Goal: Task Accomplishment & Management: Manage account settings

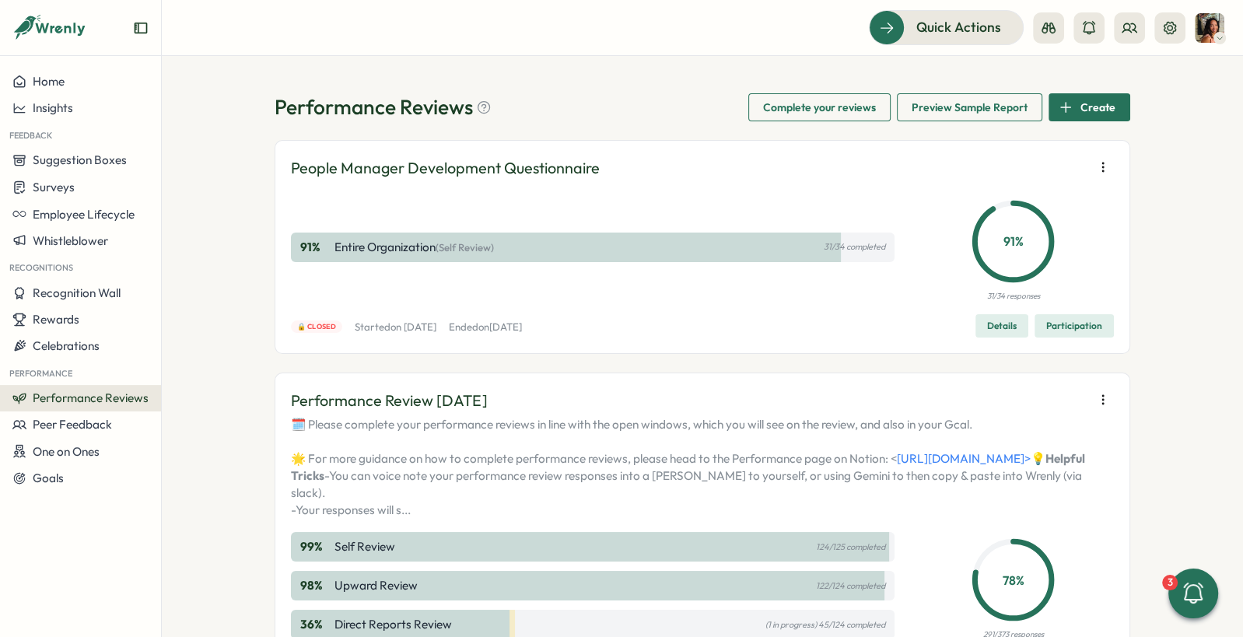
scroll to position [450, 0]
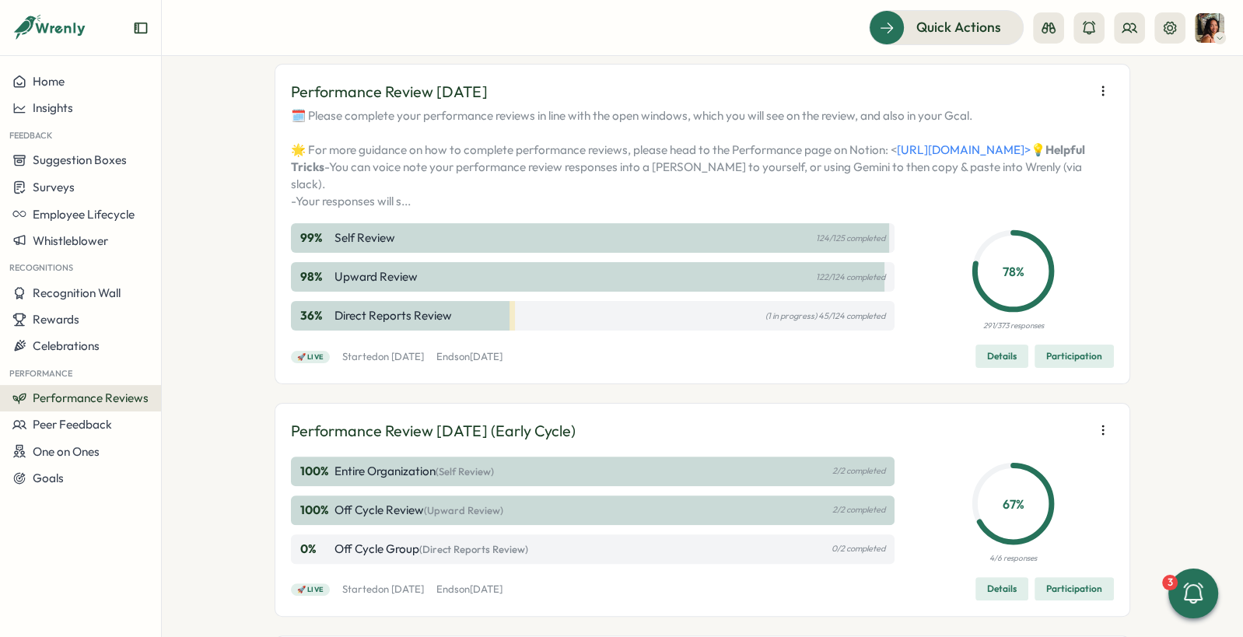
scroll to position [378, 0]
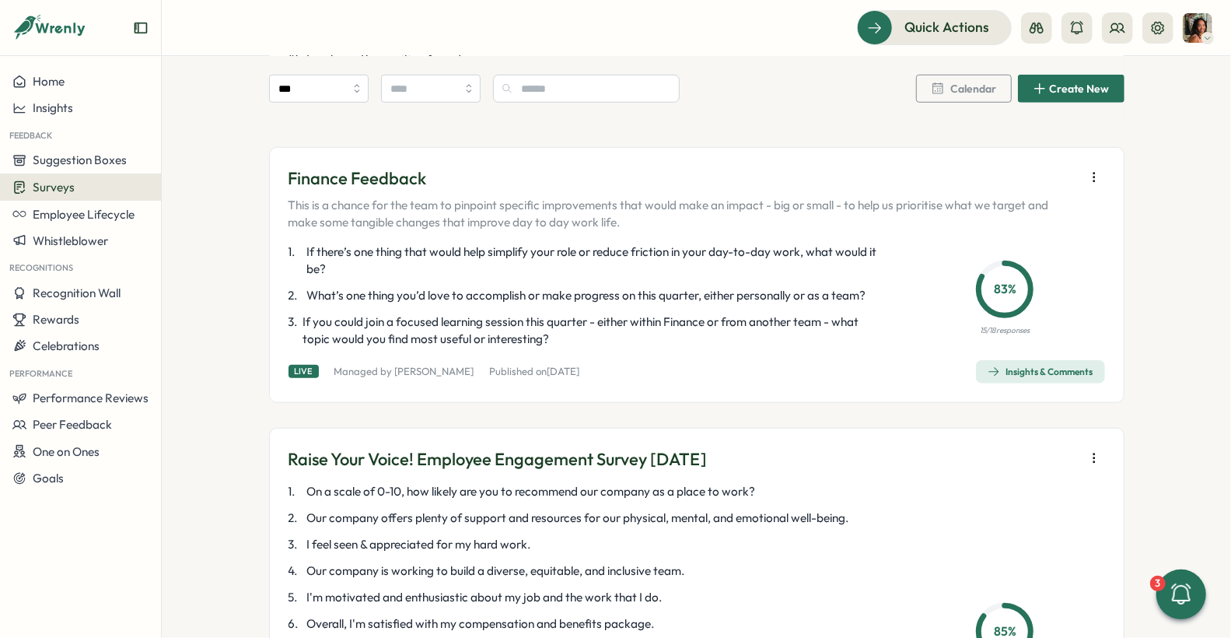
scroll to position [773, 0]
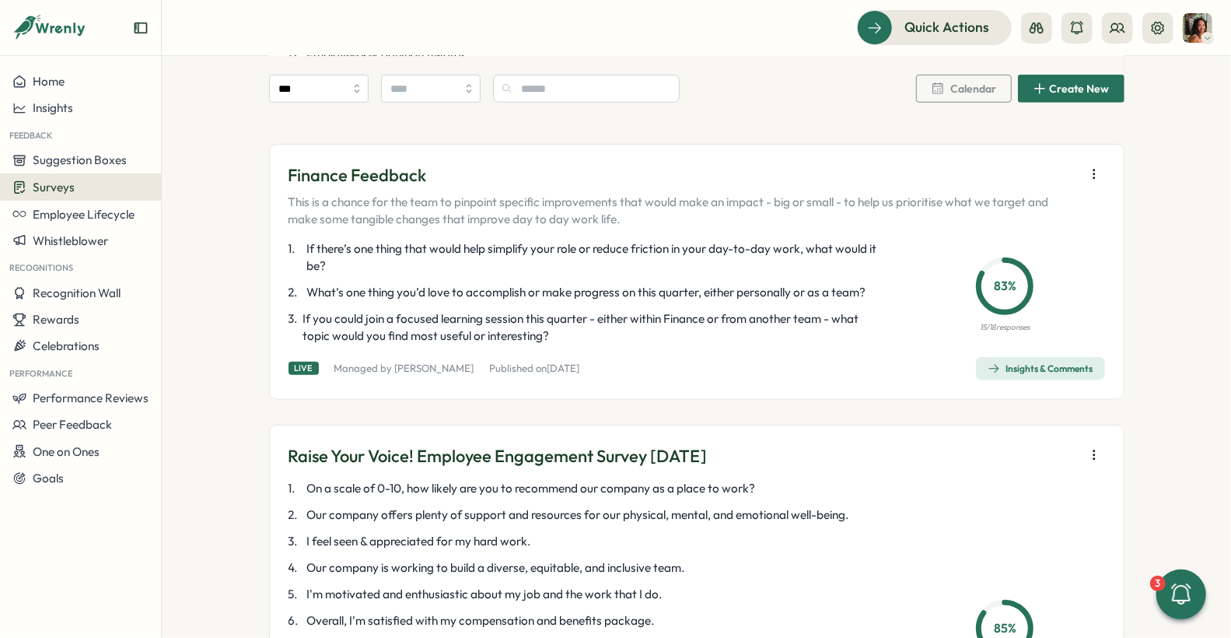
click at [40, 383] on div "Performance" at bounding box center [80, 372] width 161 height 26
click at [47, 390] on span "Performance Reviews" at bounding box center [91, 397] width 116 height 15
click at [228, 373] on div "Reviews" at bounding box center [225, 368] width 121 height 17
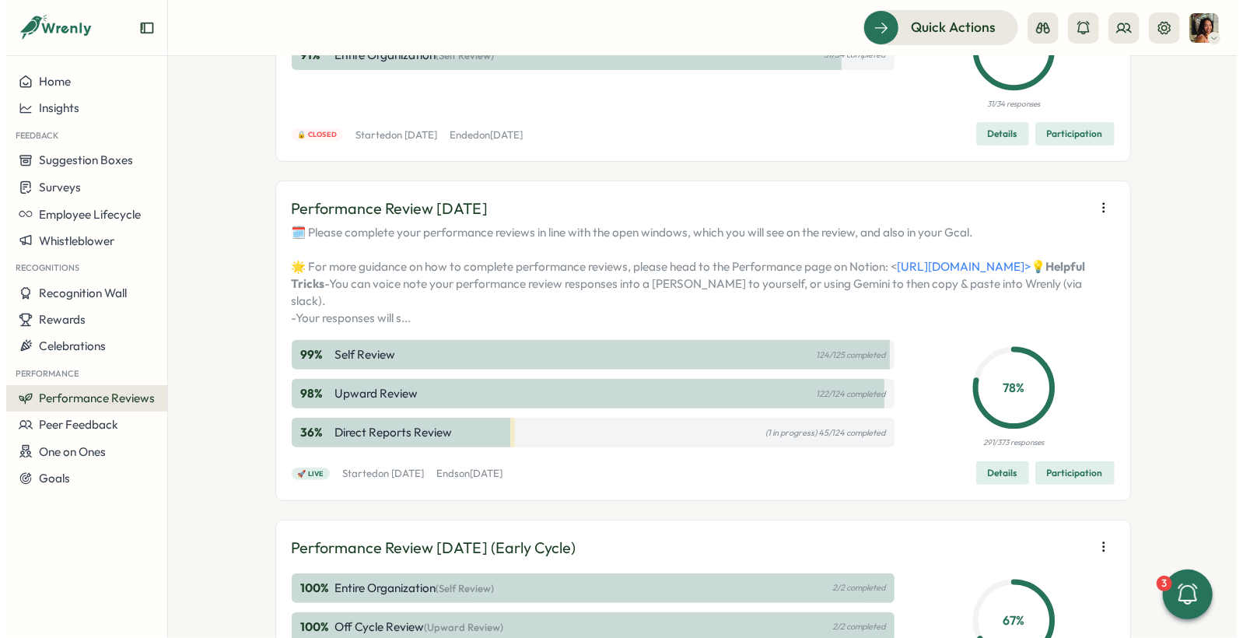
scroll to position [187, 0]
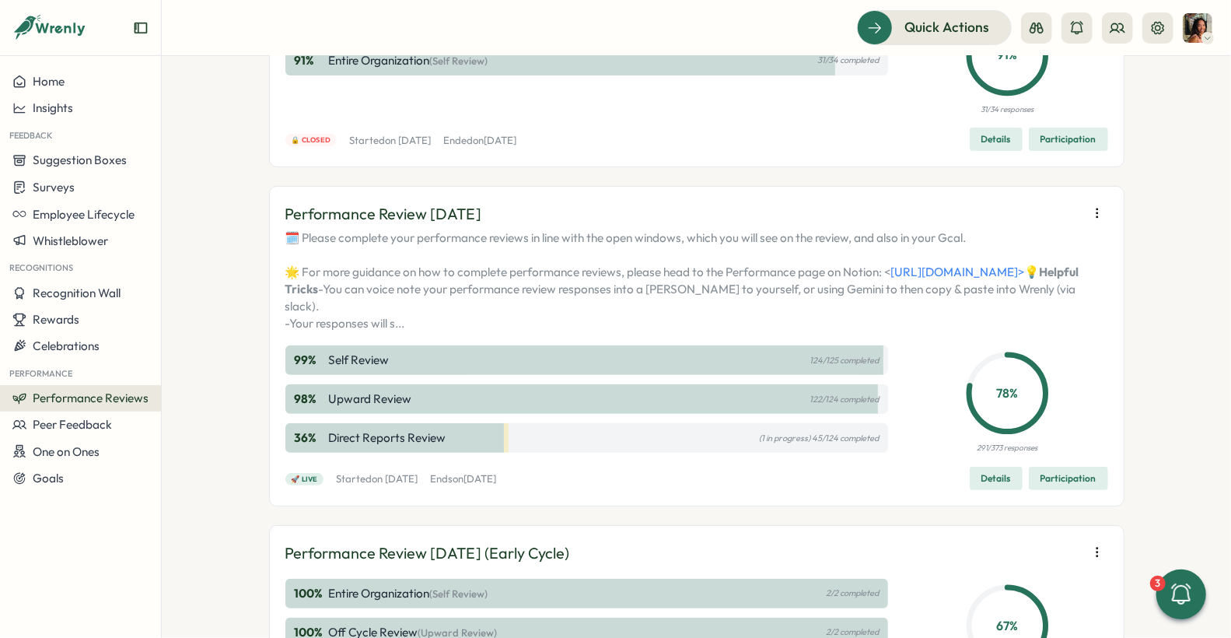
click at [1086, 207] on button "button" at bounding box center [1097, 213] width 22 height 22
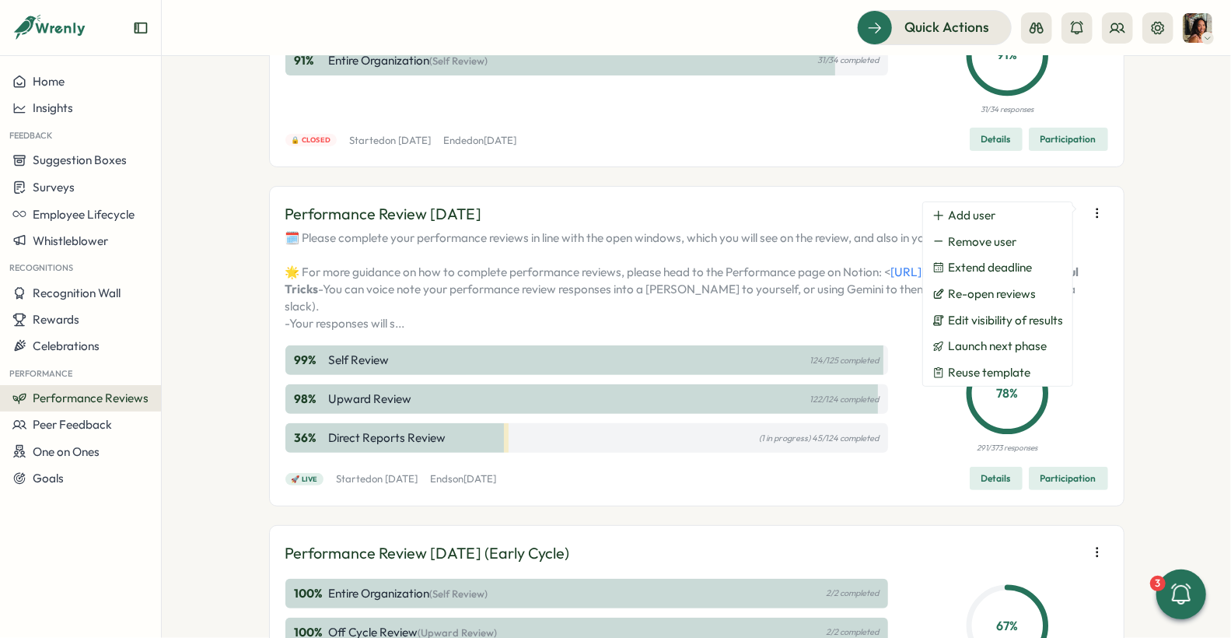
click at [1043, 489] on span "Participation" at bounding box center [1069, 478] width 56 height 22
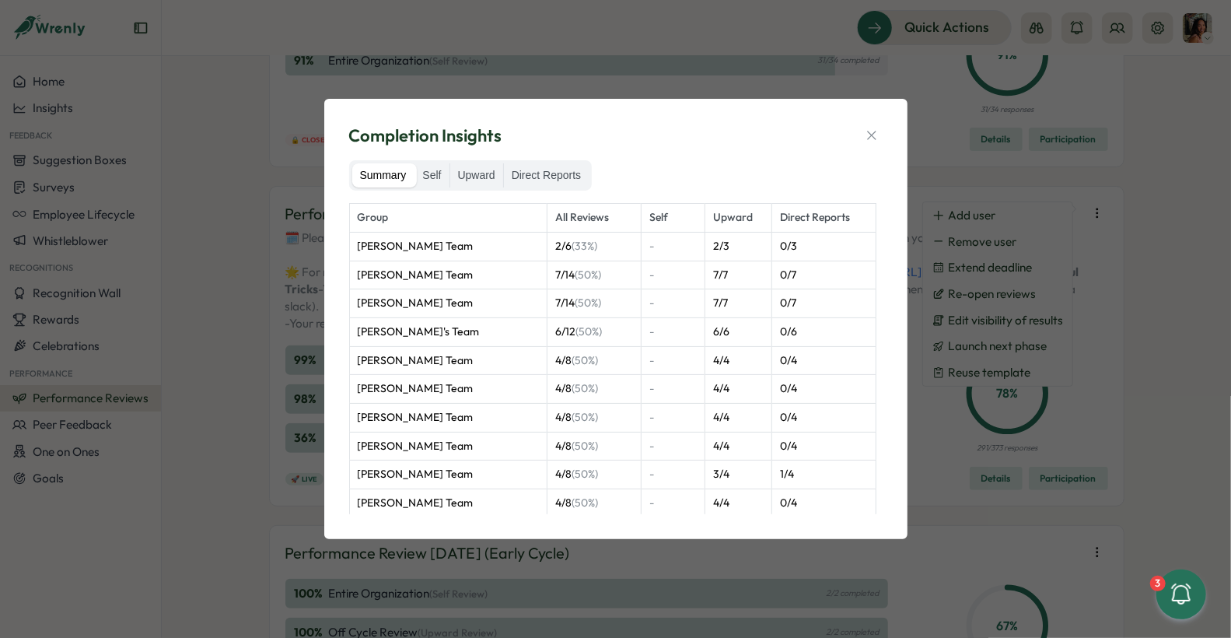
click at [560, 159] on div "Completion Insights Summary Self Upward Direct Reports Group All Reviews Self U…" at bounding box center [616, 318] width 546 height 403
click at [566, 166] on label "Direct Reports" at bounding box center [546, 175] width 85 height 25
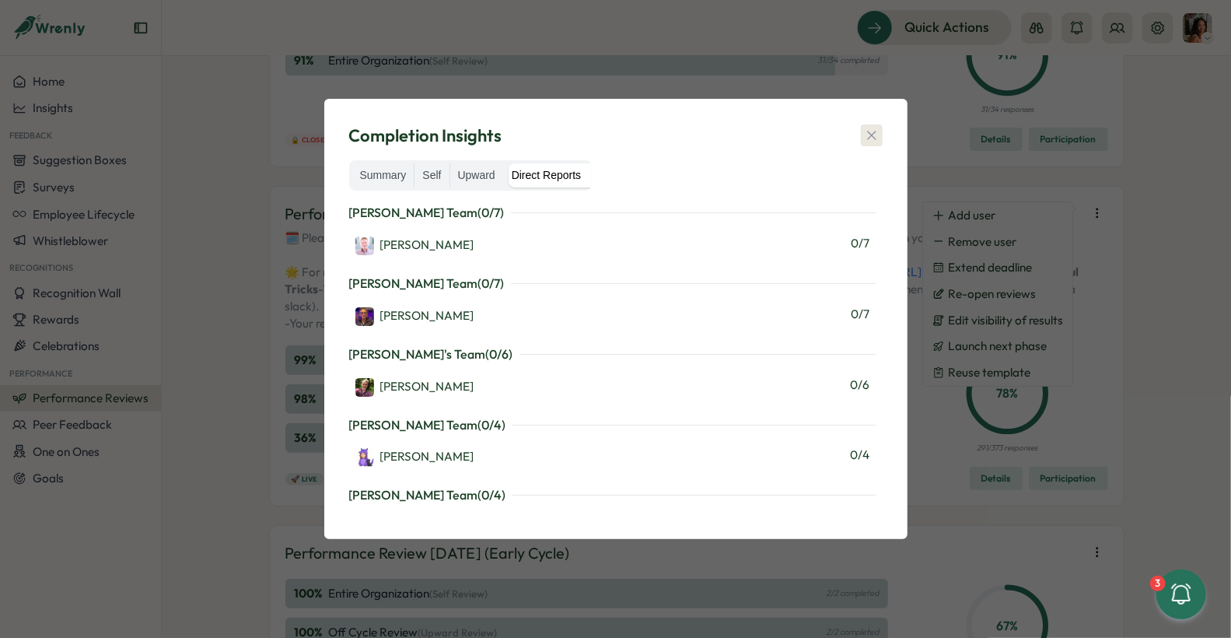
click at [880, 137] on button "button" at bounding box center [872, 135] width 22 height 22
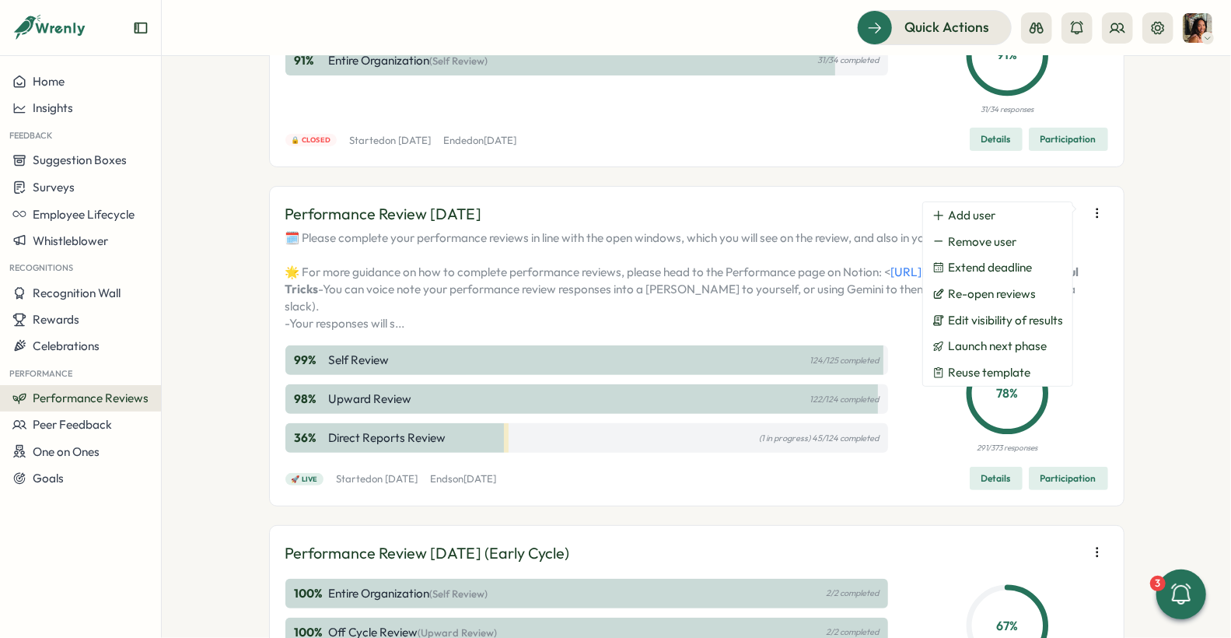
click at [1145, 237] on div "Performance Reviews Complete your reviews Preview Sample Report Create People M…" at bounding box center [696, 347] width 1069 height 582
click at [1147, 245] on div "Performance Reviews Complete your reviews Preview Sample Report Create People M…" at bounding box center [696, 347] width 1069 height 582
